Goal: Information Seeking & Learning: Learn about a topic

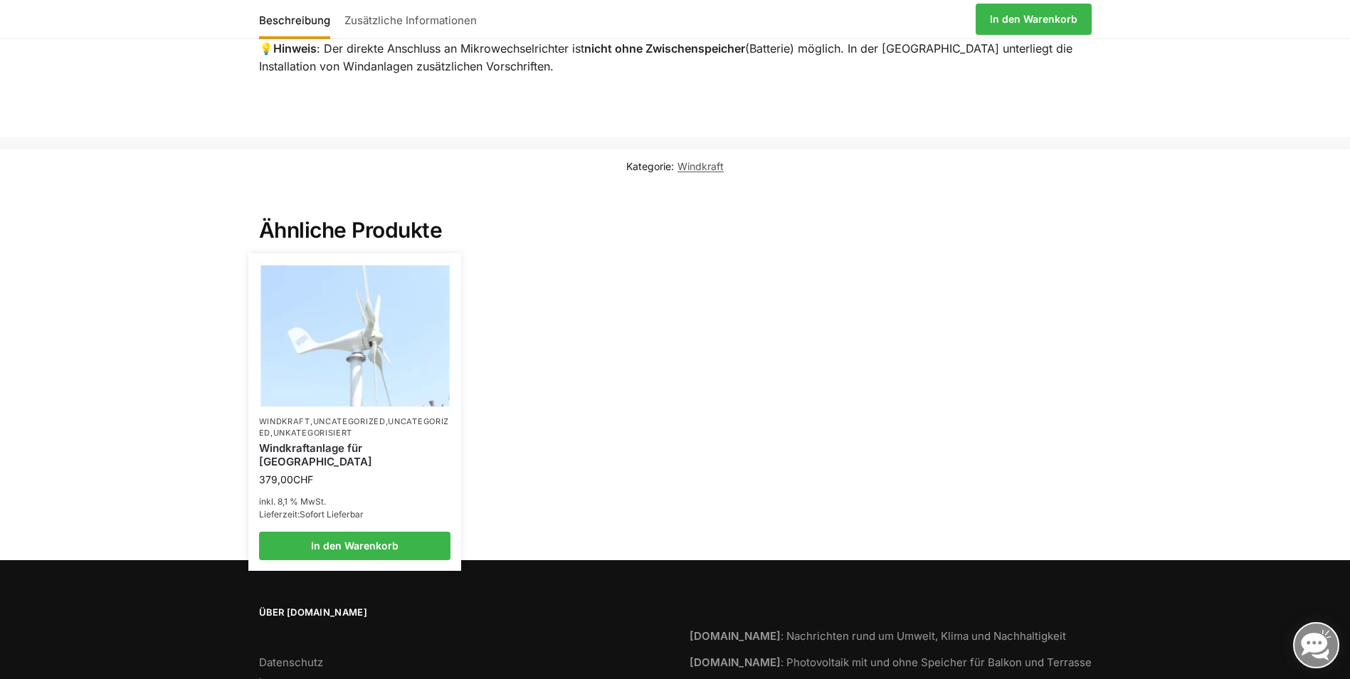
scroll to position [1424, 0]
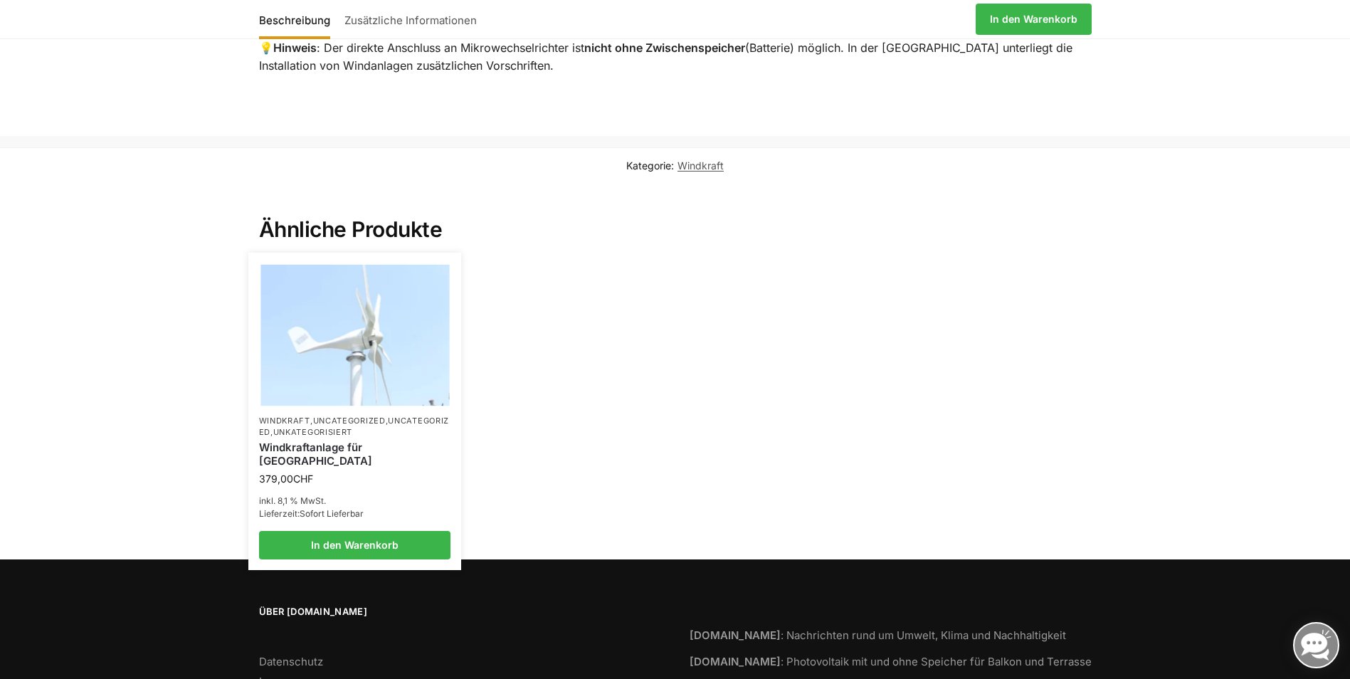
click at [311, 436] on link "Uncategorized" at bounding box center [354, 426] width 191 height 21
click at [330, 357] on img at bounding box center [355, 336] width 189 height 142
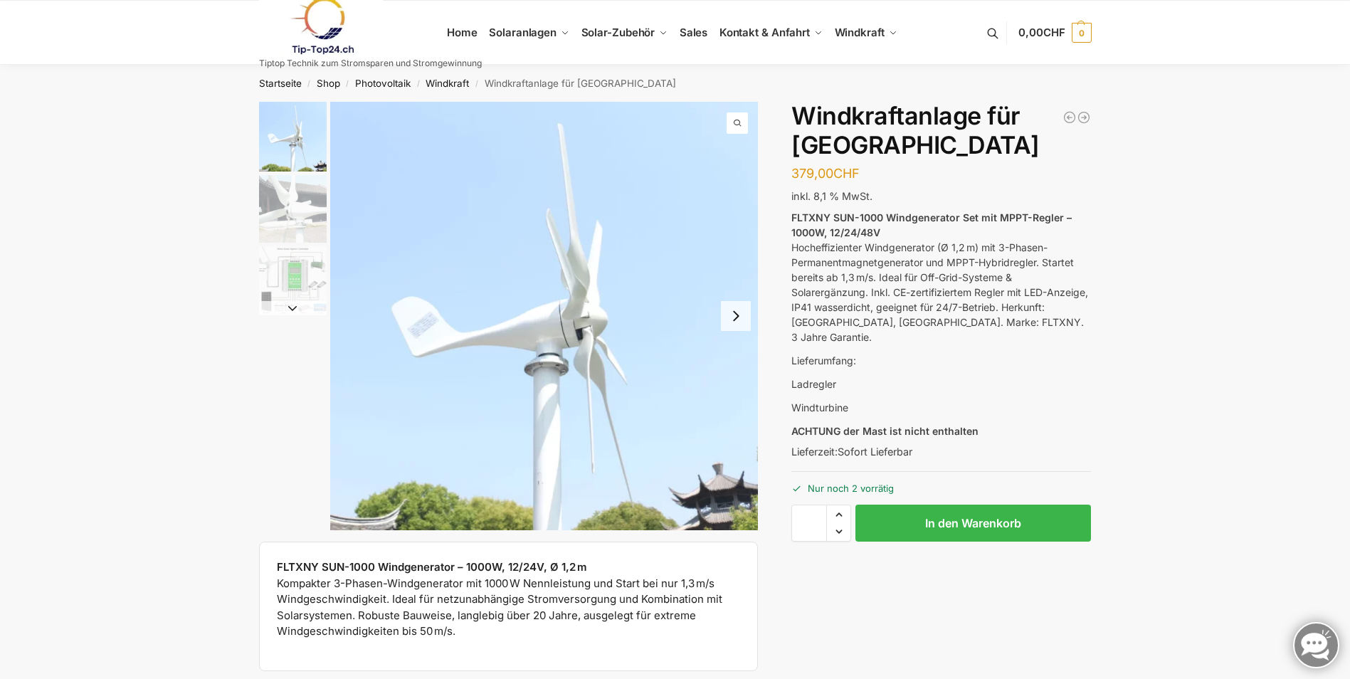
click at [855, 353] on p "Lieferumfang:" at bounding box center [942, 360] width 300 height 15
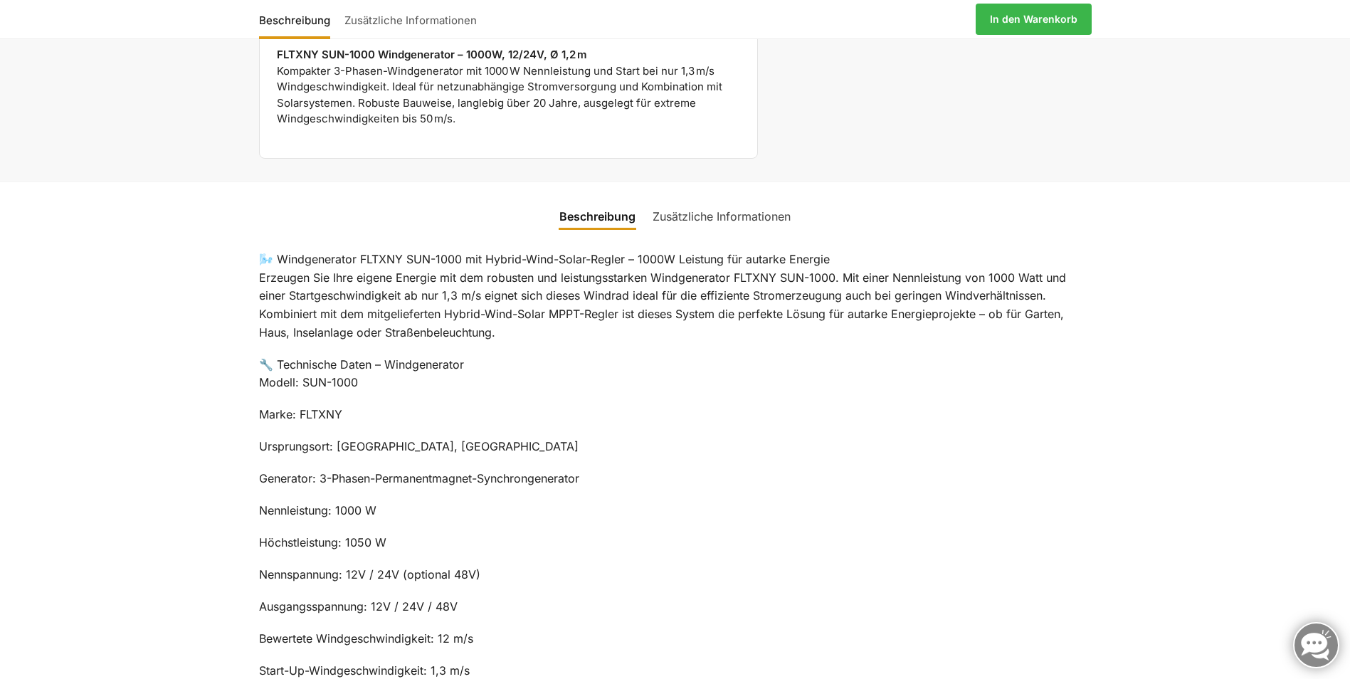
scroll to position [522, 0]
